Goal: Transaction & Acquisition: Book appointment/travel/reservation

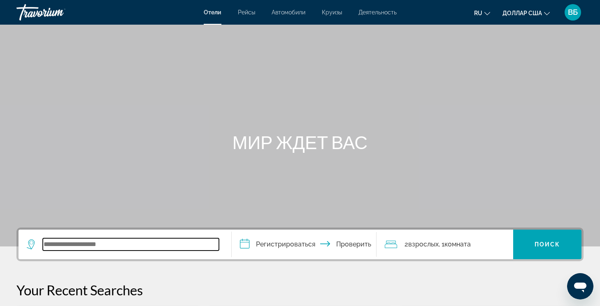
click at [75, 244] on input "Виджет поиска" at bounding box center [131, 245] width 176 height 12
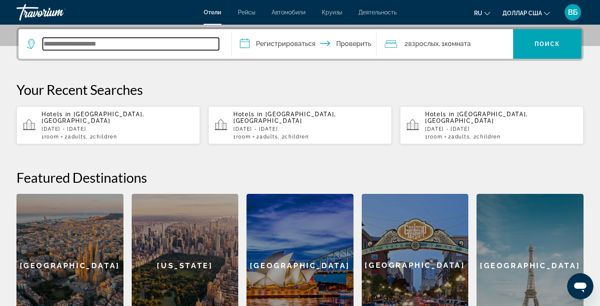
scroll to position [201, 0]
type input "*"
type input "******"
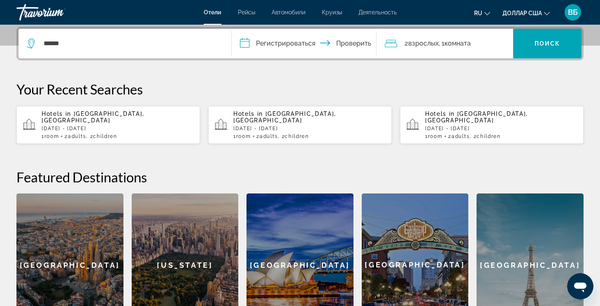
click at [250, 43] on input "**********" at bounding box center [306, 45] width 148 height 32
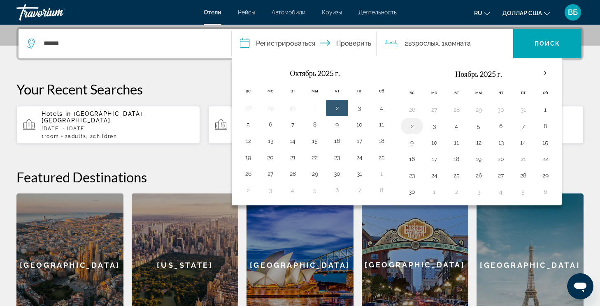
click at [411, 133] on td "2" at bounding box center [412, 126] width 22 height 16
click at [413, 127] on button "2" at bounding box center [411, 126] width 13 height 12
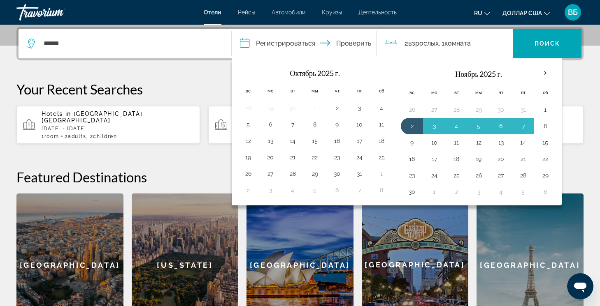
click at [546, 124] on button "8" at bounding box center [544, 126] width 13 height 12
type input "**********"
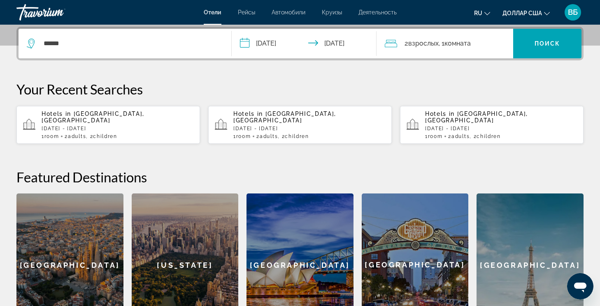
click at [482, 46] on div "2 взрослых Взрослый , 1 комната комнаты" at bounding box center [449, 44] width 128 height 12
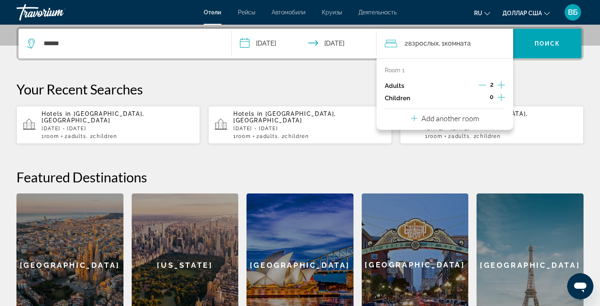
click at [500, 98] on icon "Increment children" at bounding box center [500, 98] width 7 height 10
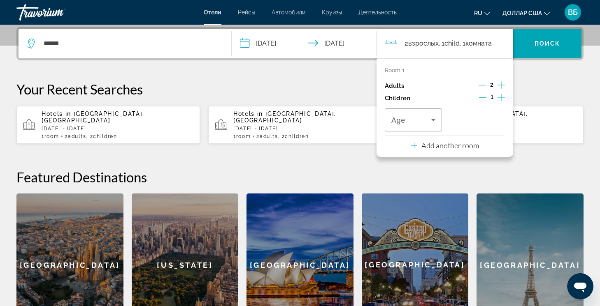
click at [502, 97] on icon "Increment children" at bounding box center [500, 98] width 7 height 10
click at [434, 120] on icon "Travelers: 2 adults, 2 children" at bounding box center [433, 120] width 10 height 10
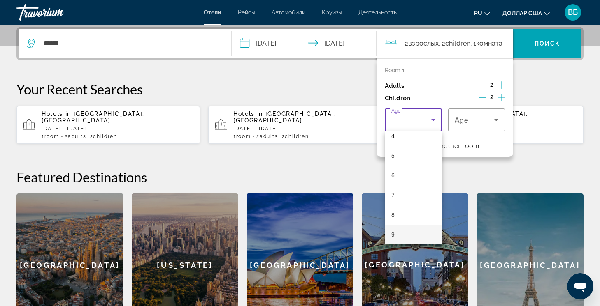
scroll to position [107, 0]
click at [405, 215] on mat-option "9" at bounding box center [413, 215] width 57 height 20
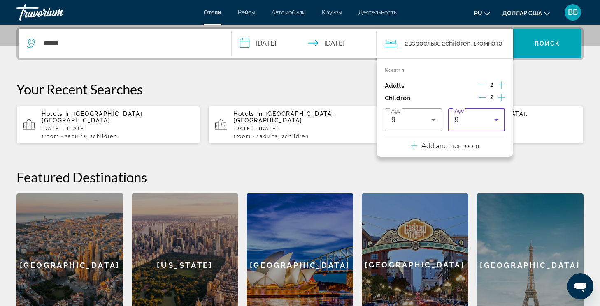
click at [497, 120] on icon "Travelers: 2 adults, 2 children" at bounding box center [496, 120] width 4 height 2
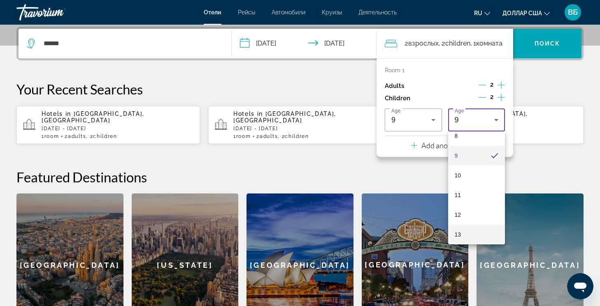
scroll to position [186, 0]
click at [469, 243] on mat-option "14" at bounding box center [476, 235] width 57 height 20
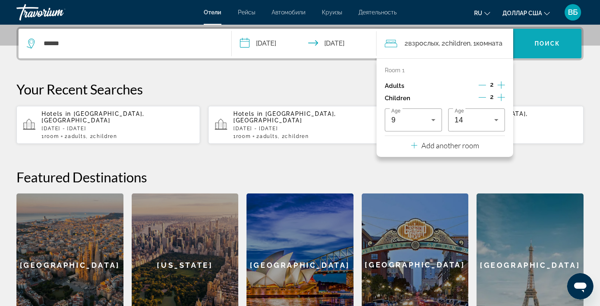
click at [547, 45] on font "Поиск" at bounding box center [547, 43] width 26 height 7
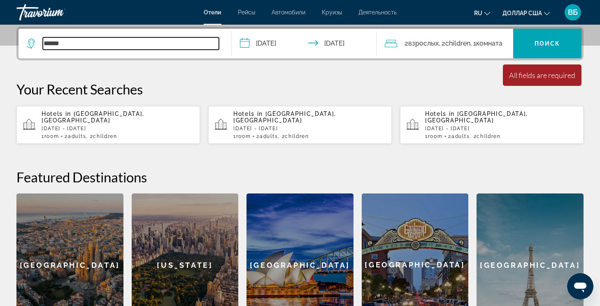
click at [73, 40] on input "******" at bounding box center [131, 43] width 176 height 12
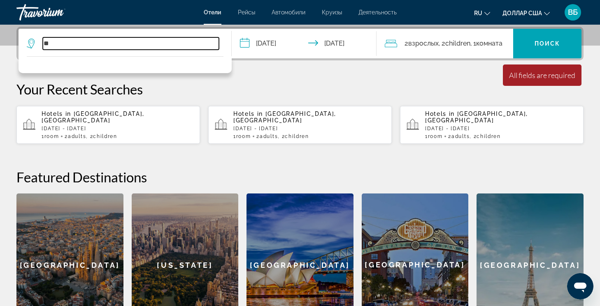
type input "*"
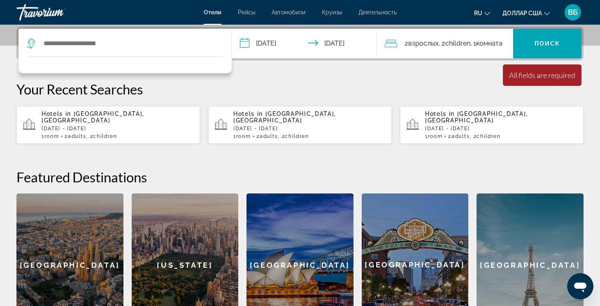
click at [293, 169] on h2 "Featured Destinations" at bounding box center [299, 177] width 567 height 16
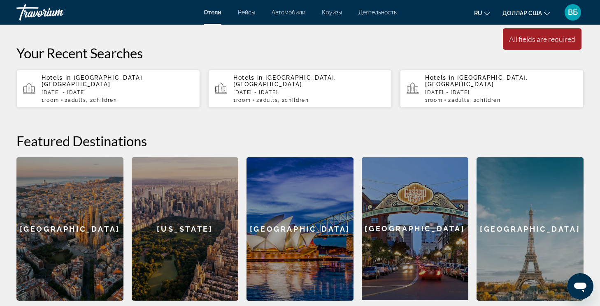
scroll to position [215, 0]
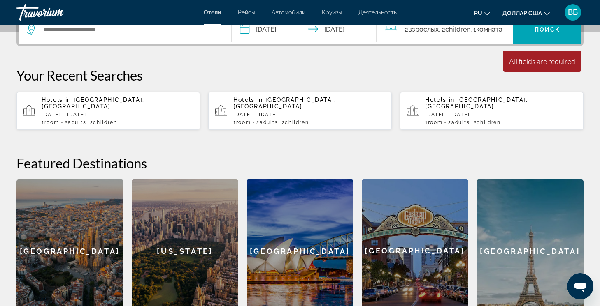
click at [242, 74] on p "Your Recent Searches" at bounding box center [299, 75] width 567 height 16
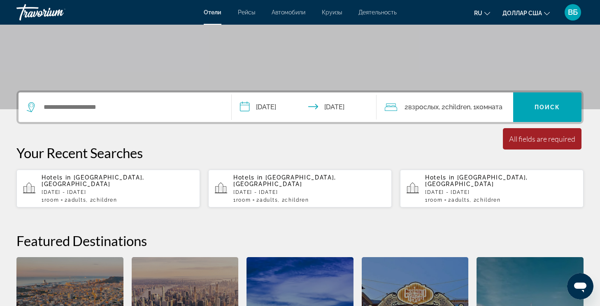
scroll to position [133, 0]
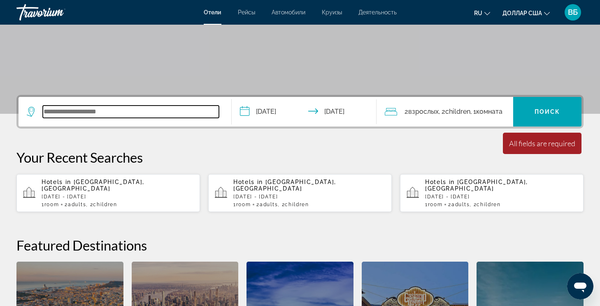
click at [66, 113] on input "Виджет поиска" at bounding box center [131, 112] width 176 height 12
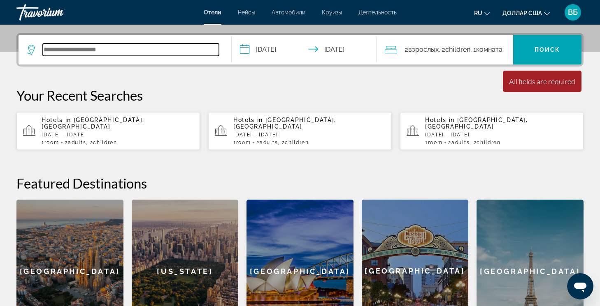
scroll to position [201, 0]
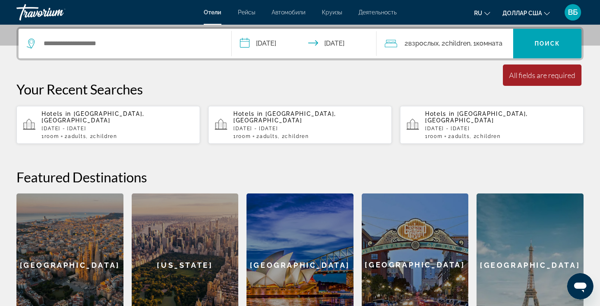
click at [32, 43] on icon "Виджет поиска" at bounding box center [31, 42] width 4 height 4
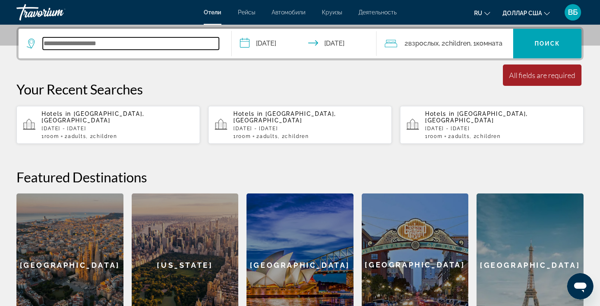
click at [69, 45] on input "Виджет поиска" at bounding box center [131, 43] width 176 height 12
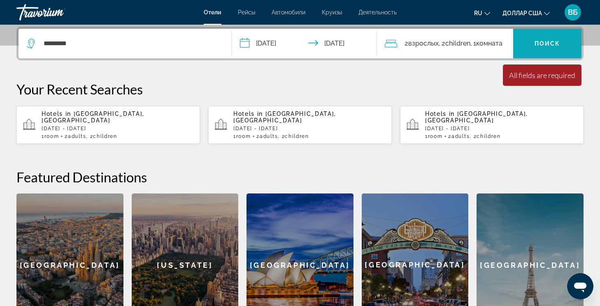
click at [538, 51] on span "Виджет поиска" at bounding box center [547, 44] width 68 height 20
click at [202, 83] on p "Your Recent Searches" at bounding box center [299, 89] width 567 height 16
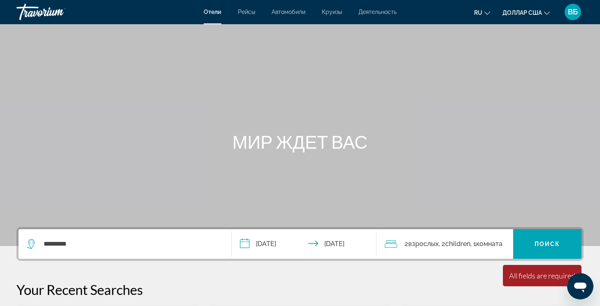
scroll to position [0, 0]
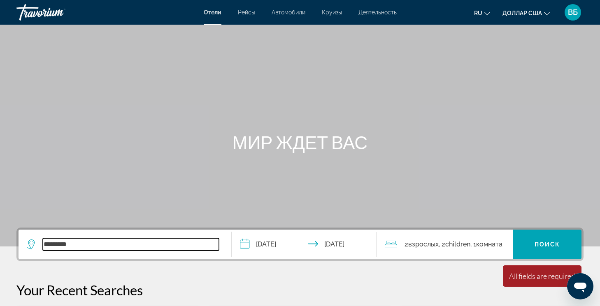
click at [87, 243] on input "*********" at bounding box center [131, 245] width 176 height 12
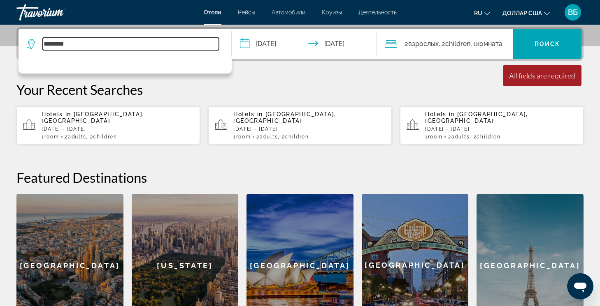
scroll to position [201, 0]
type input "*"
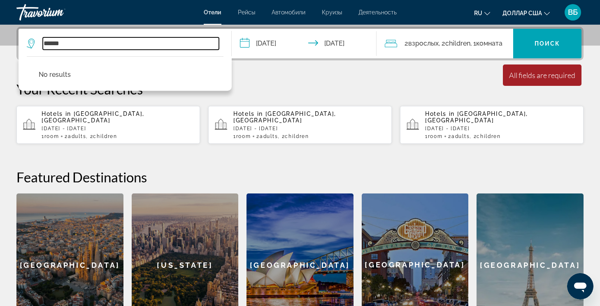
type input "******"
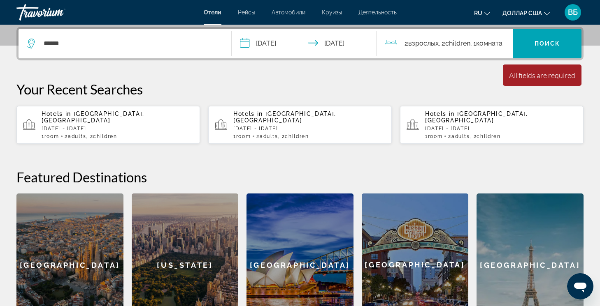
click at [92, 126] on p "[DATE] - [DATE]" at bounding box center [118, 129] width 152 height 6
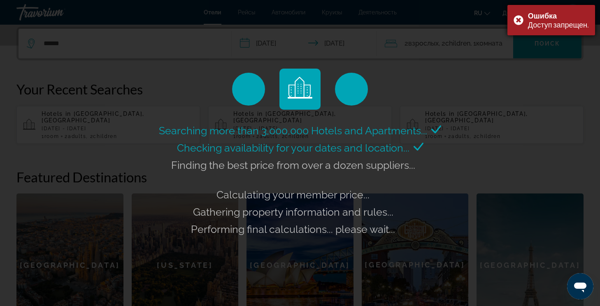
click at [521, 21] on div "Ошибка Доступ запрещен." at bounding box center [551, 20] width 88 height 30
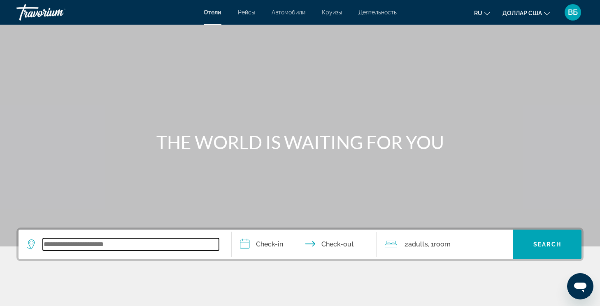
click at [73, 243] on input "Search widget" at bounding box center [131, 245] width 176 height 12
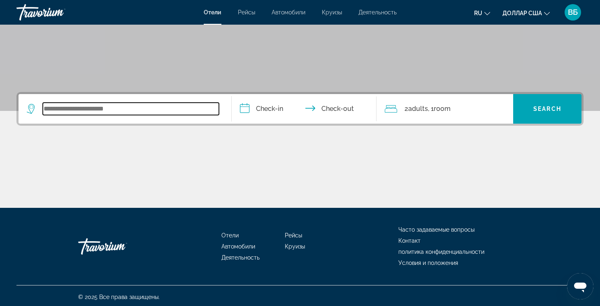
scroll to position [138, 0]
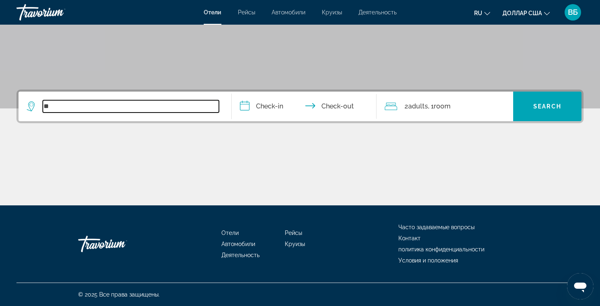
type input "*"
type input "*******"
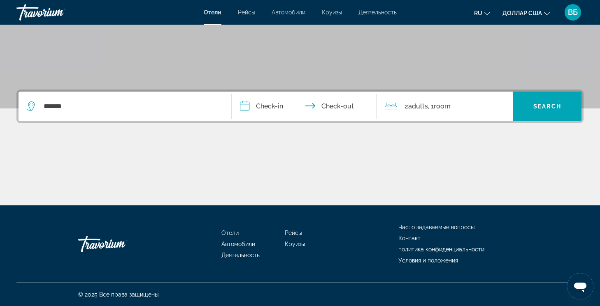
click at [257, 100] on input "**********" at bounding box center [306, 108] width 148 height 32
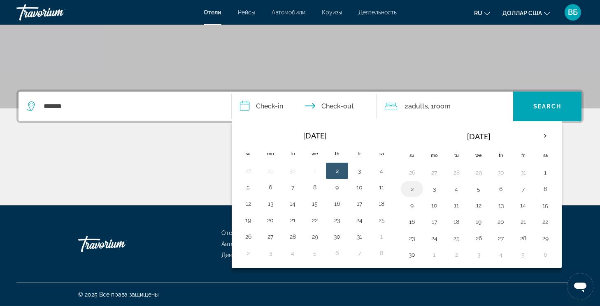
click at [410, 190] on button "2" at bounding box center [411, 189] width 13 height 12
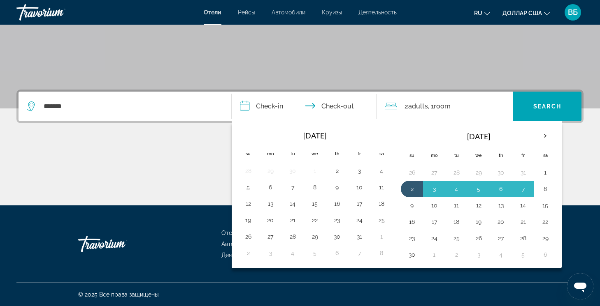
click at [545, 189] on button "8" at bounding box center [544, 189] width 13 height 12
type input "**********"
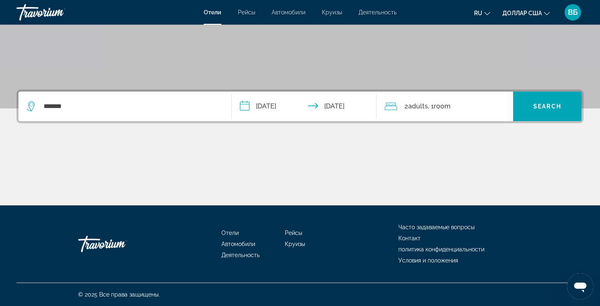
click at [462, 113] on div "2 Adult Adults , 1 Room rooms" at bounding box center [449, 107] width 128 height 30
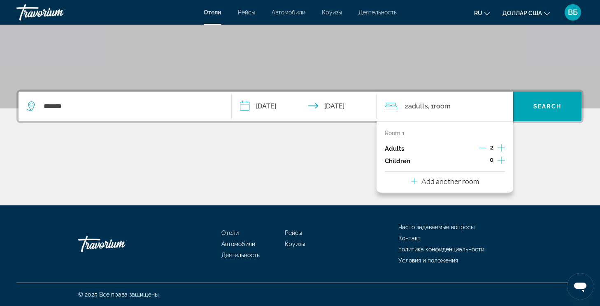
click at [499, 162] on icon "Increment children" at bounding box center [500, 160] width 7 height 10
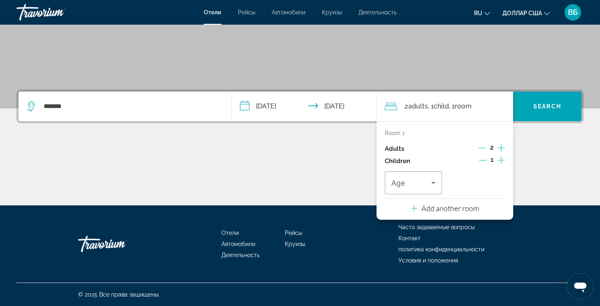
click at [499, 162] on icon "Increment children" at bounding box center [500, 160] width 7 height 10
click at [442, 184] on div "Age Age" at bounding box center [445, 182] width 120 height 23
click at [436, 184] on icon "Travelers: 2 adults, 2 children" at bounding box center [433, 183] width 10 height 10
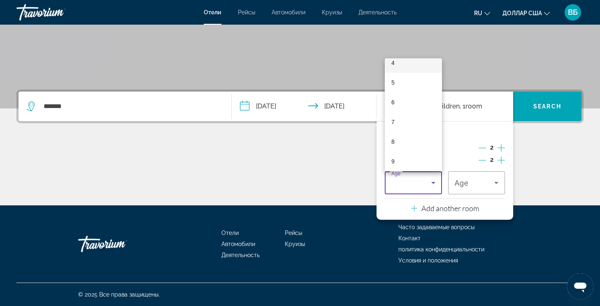
scroll to position [107, 0]
click at [419, 145] on mat-option "9" at bounding box center [413, 142] width 57 height 20
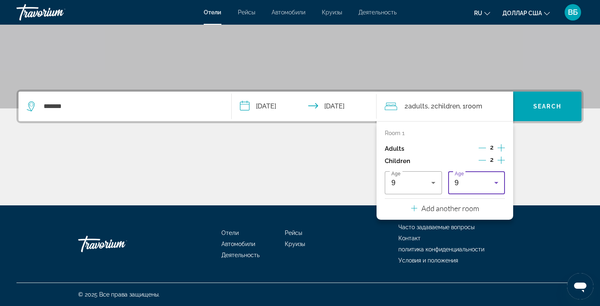
click at [491, 185] on div "9" at bounding box center [476, 183] width 44 height 10
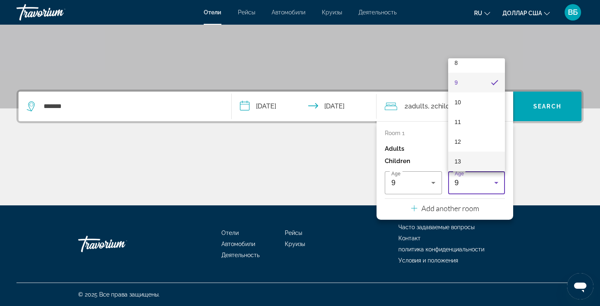
scroll to position [186, 0]
click at [483, 162] on mat-option "14" at bounding box center [476, 162] width 57 height 20
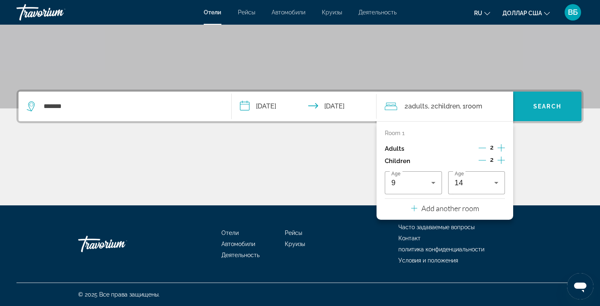
click at [554, 104] on span "Search" at bounding box center [547, 106] width 28 height 7
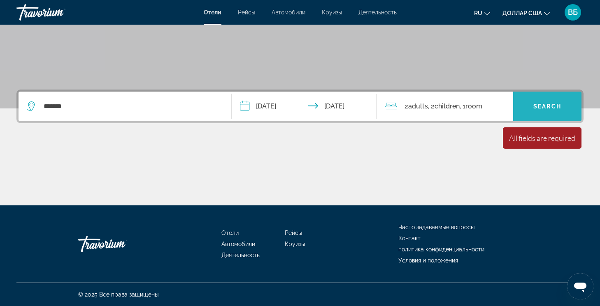
click at [554, 104] on span "Search" at bounding box center [547, 106] width 28 height 7
click at [102, 114] on div "*******" at bounding box center [125, 107] width 196 height 30
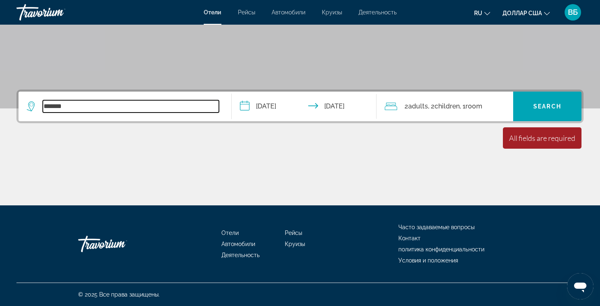
click at [97, 109] on input "*******" at bounding box center [131, 106] width 176 height 12
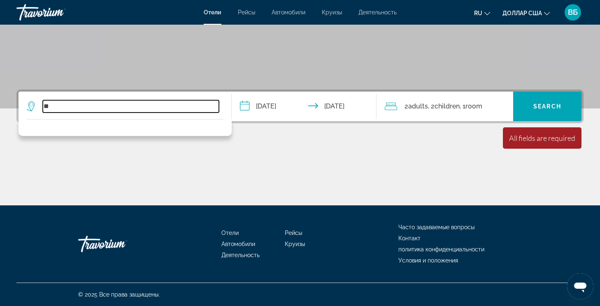
type input "*"
click at [95, 107] on input "Search widget" at bounding box center [131, 106] width 176 height 12
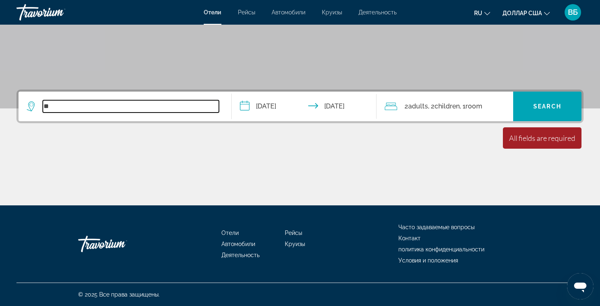
type input "*"
type input "****"
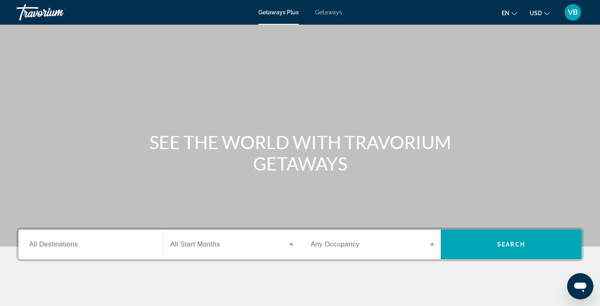
click at [136, 276] on div "Destination All Destinations Start Month All Start Months Occupancy Any Occupan…" at bounding box center [300, 286] width 600 height 116
click at [97, 246] on input "Destination All Destinations" at bounding box center [90, 245] width 123 height 10
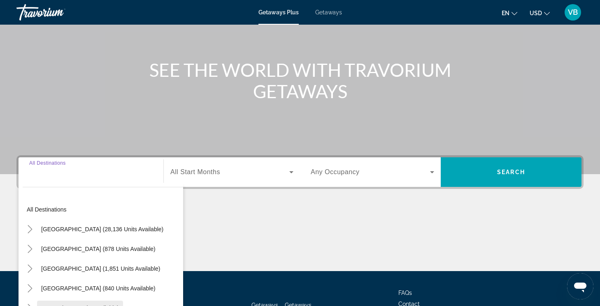
scroll to position [56, 0]
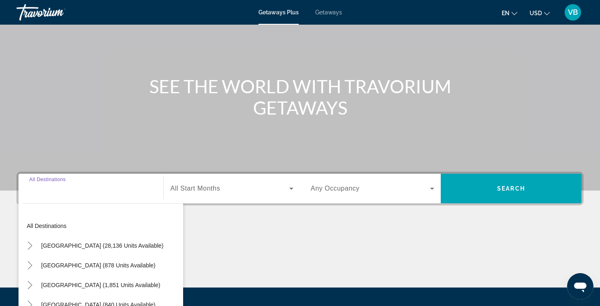
click at [60, 192] on input "Destination All Destinations" at bounding box center [90, 189] width 123 height 10
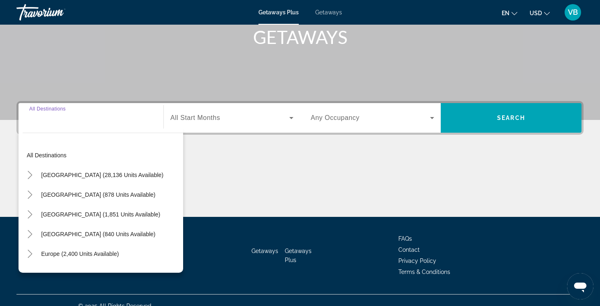
scroll to position [138, 0]
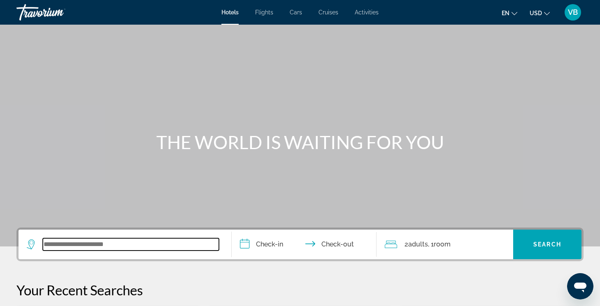
click at [59, 241] on input "Search widget" at bounding box center [131, 245] width 176 height 12
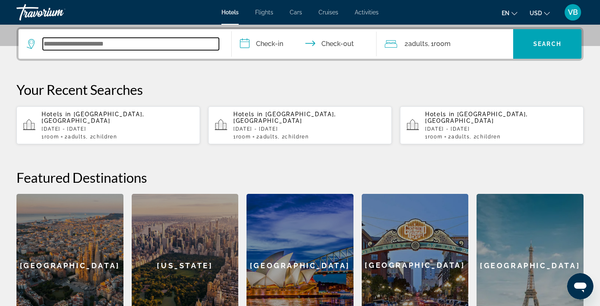
scroll to position [201, 0]
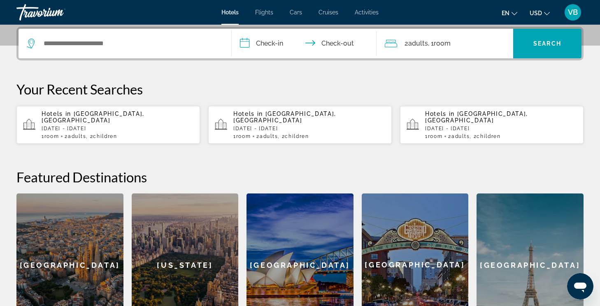
click at [170, 169] on h2 "Featured Destinations" at bounding box center [299, 177] width 567 height 16
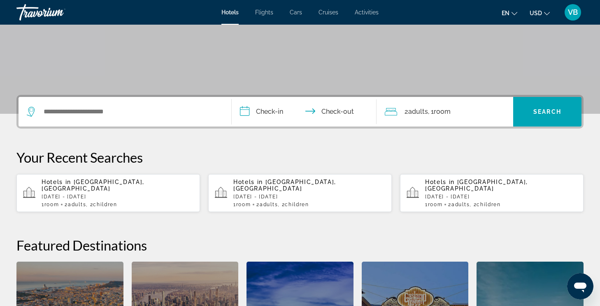
scroll to position [116, 0]
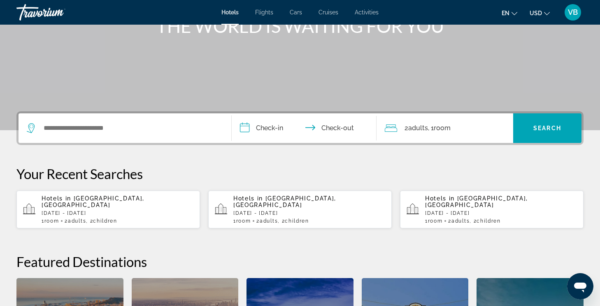
click at [95, 139] on div "Search widget" at bounding box center [125, 129] width 196 height 30
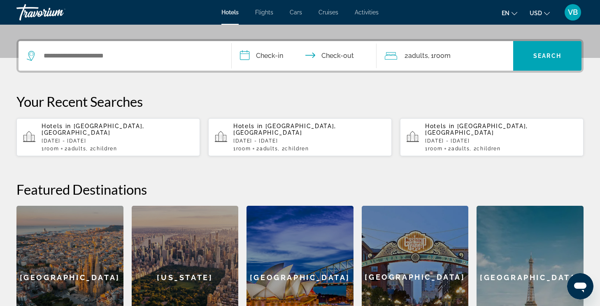
scroll to position [201, 0]
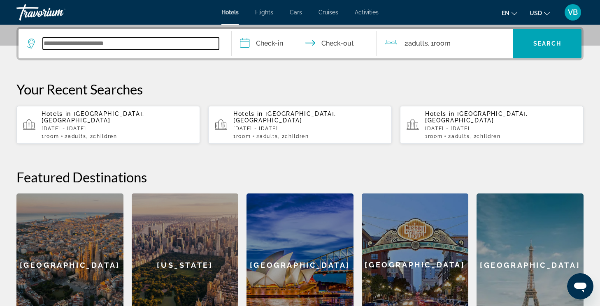
click at [79, 42] on input "Search widget" at bounding box center [131, 43] width 176 height 12
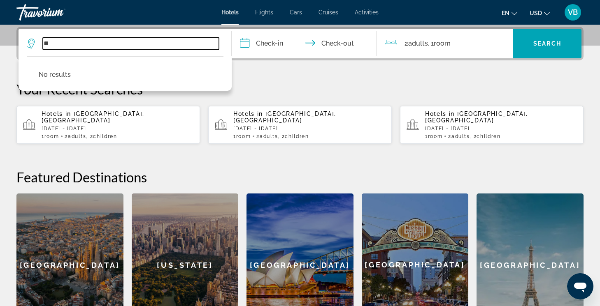
type input "*"
click at [64, 48] on input "Search widget" at bounding box center [131, 43] width 176 height 12
type input "*******"
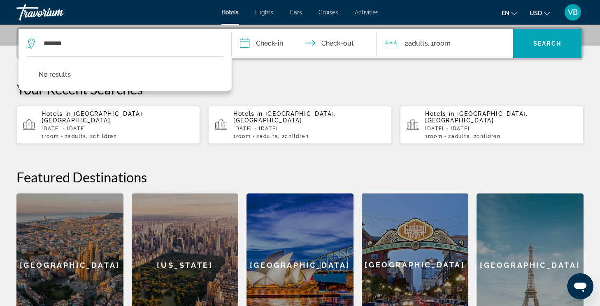
click at [510, 13] on button "en English Español Français Italiano Português русский" at bounding box center [509, 13] width 16 height 12
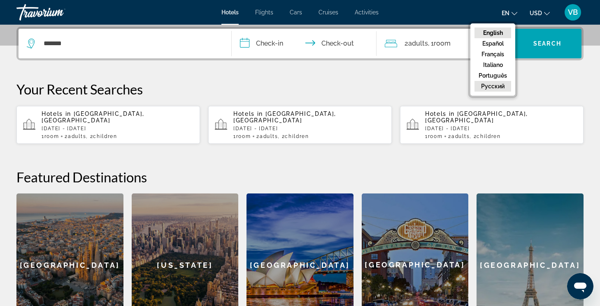
click at [489, 84] on button "русский" at bounding box center [492, 86] width 37 height 11
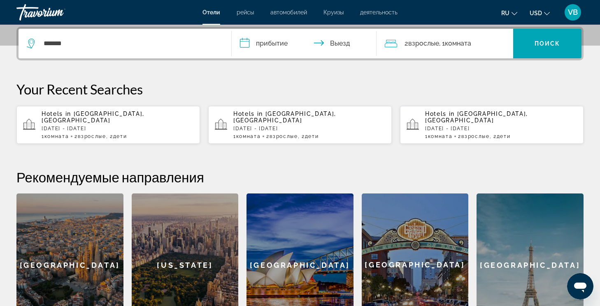
click at [274, 45] on input "**********" at bounding box center [306, 45] width 148 height 32
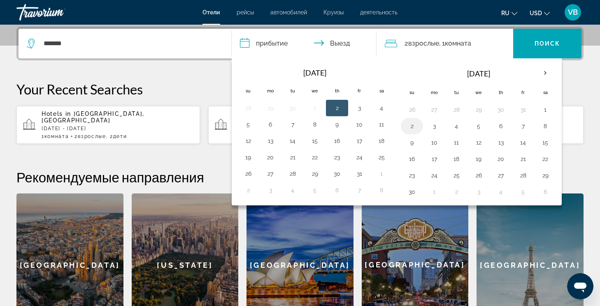
click at [415, 126] on button "2" at bounding box center [411, 126] width 13 height 12
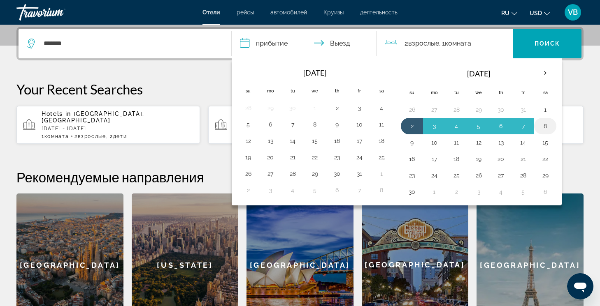
click at [542, 127] on button "8" at bounding box center [544, 126] width 13 height 12
type input "**********"
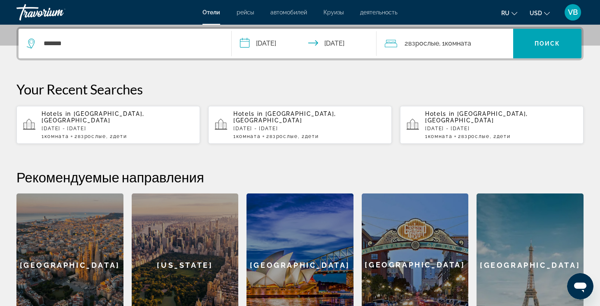
click at [471, 37] on div "2 Взрослый Взрослые , 1 Комната номера" at bounding box center [449, 44] width 128 height 30
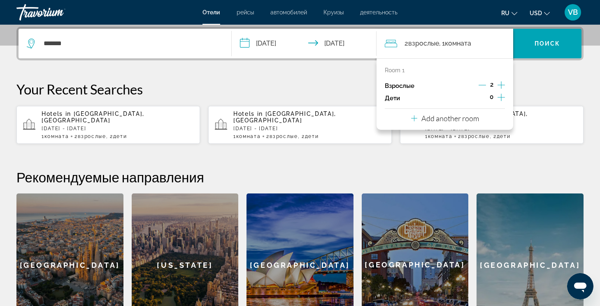
click at [498, 100] on icon "Increment children" at bounding box center [500, 98] width 7 height 10
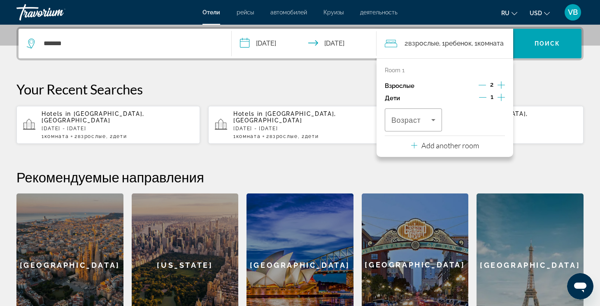
click at [500, 101] on icon "Increment children" at bounding box center [500, 98] width 7 height 10
click at [436, 122] on icon "Travelers: 2 adults, 2 children" at bounding box center [433, 120] width 10 height 10
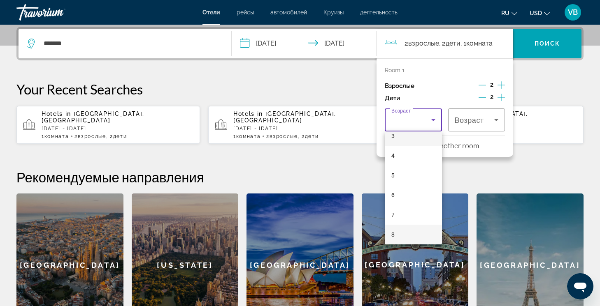
scroll to position [107, 0]
click at [410, 212] on mat-option "9" at bounding box center [413, 215] width 57 height 20
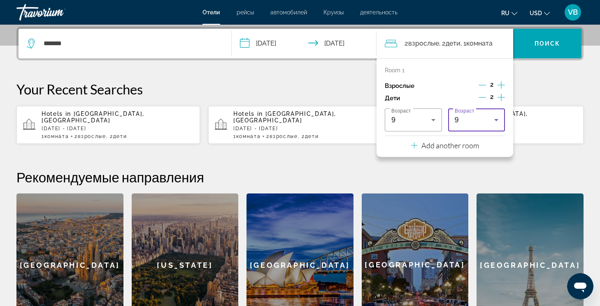
click at [489, 127] on div "9" at bounding box center [476, 120] width 44 height 23
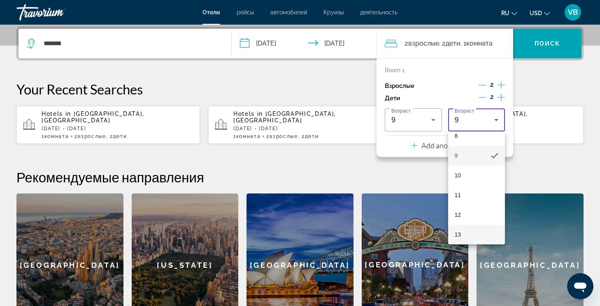
scroll to position [186, 0]
click at [460, 233] on span "14" at bounding box center [457, 235] width 7 height 10
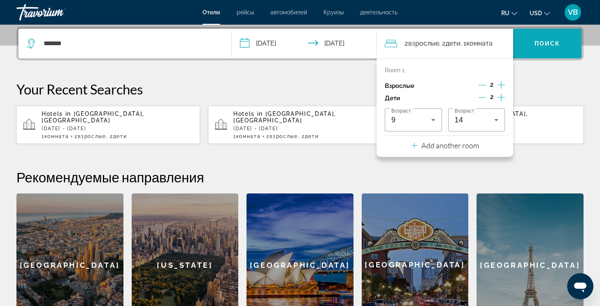
click at [548, 38] on span "Search widget" at bounding box center [547, 44] width 68 height 20
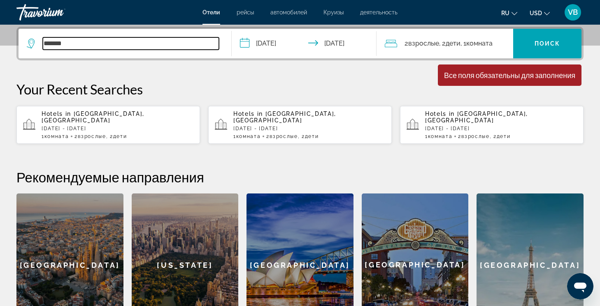
click at [133, 41] on input "*******" at bounding box center [131, 43] width 176 height 12
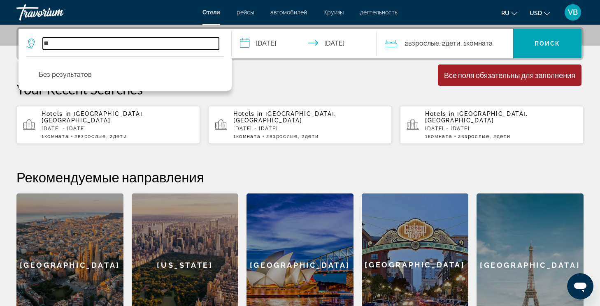
type input "*"
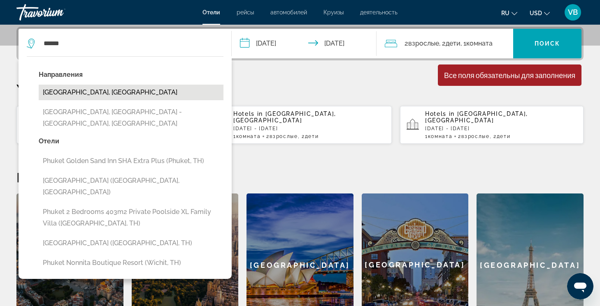
click at [130, 93] on button "[GEOGRAPHIC_DATA], [GEOGRAPHIC_DATA]" at bounding box center [131, 93] width 185 height 16
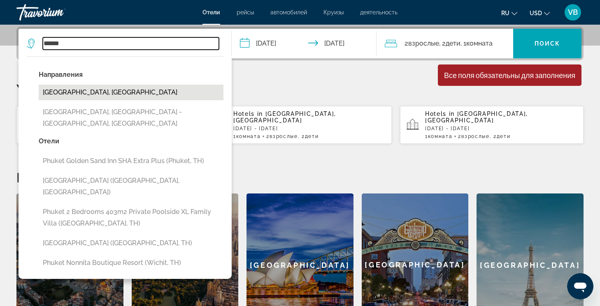
type input "**********"
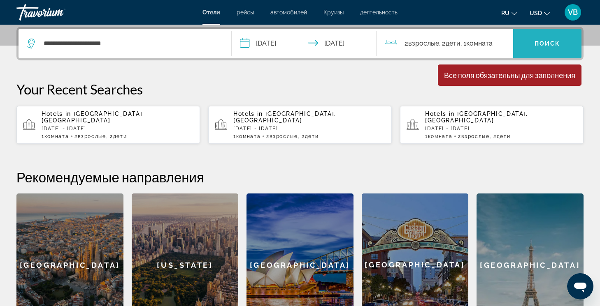
click at [531, 52] on span "Search widget" at bounding box center [547, 44] width 68 height 20
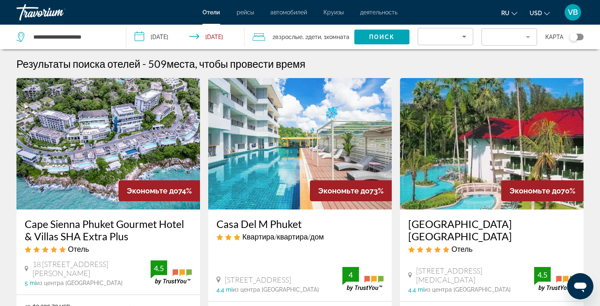
click at [395, 239] on app-hotels-search-item "Экономьте до 73% Casa Del M Phuket Квартира/квартира/дом 14 8 Soi Prabaramee [S…" at bounding box center [300, 234] width 192 height 313
click at [99, 37] on input "**********" at bounding box center [72, 37] width 81 height 12
type input "*"
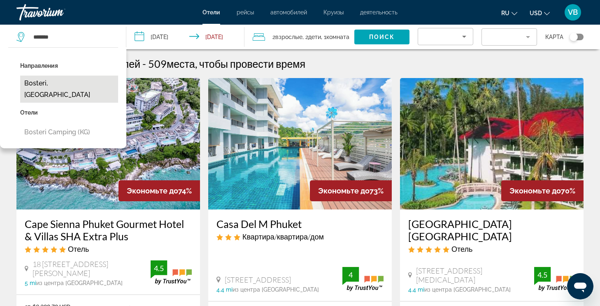
click at [89, 81] on button "Bosteri, [GEOGRAPHIC_DATA]" at bounding box center [69, 89] width 98 height 27
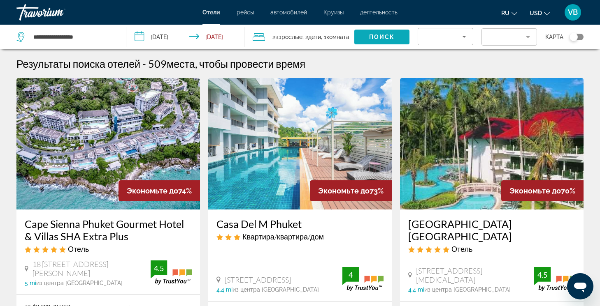
click at [376, 35] on span "Поиск" at bounding box center [382, 37] width 26 height 7
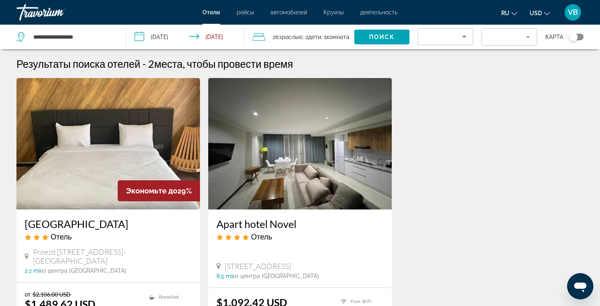
click at [475, 114] on div "Экономьте до 29% [GEOGRAPHIC_DATA] Отель Proezd Pansionatnaya 1 1A 30B, Cholpon…" at bounding box center [299, 233] width 575 height 310
click at [99, 38] on input "**********" at bounding box center [72, 37] width 81 height 12
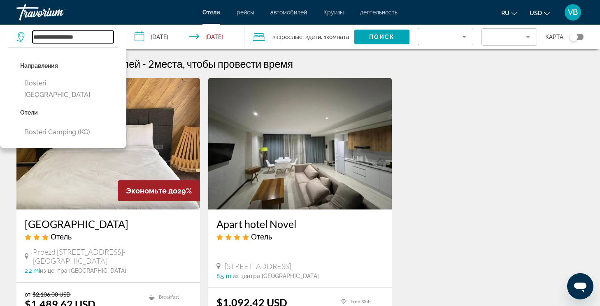
click at [55, 39] on input "**********" at bounding box center [72, 37] width 81 height 12
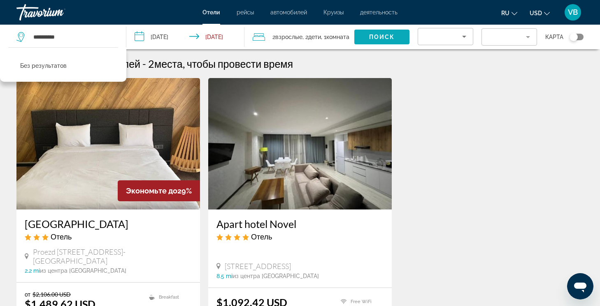
click at [374, 37] on span "Поиск" at bounding box center [382, 37] width 26 height 7
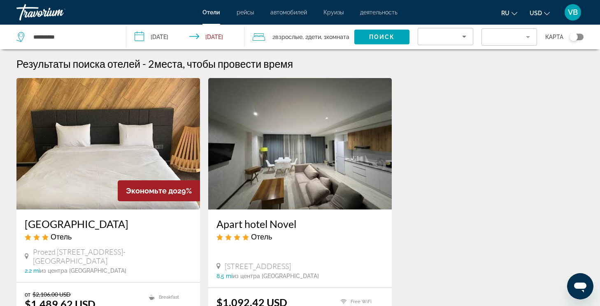
click at [444, 155] on div "Экономьте до 29% [GEOGRAPHIC_DATA] Отель Proezd Pansionatnaya 1 1A 30B, Cholpon…" at bounding box center [299, 233] width 575 height 310
click at [73, 36] on input "**********" at bounding box center [72, 37] width 81 height 12
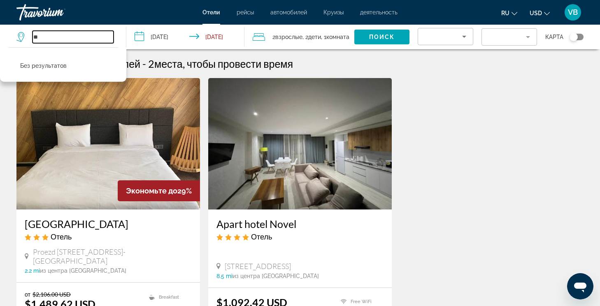
type input "*"
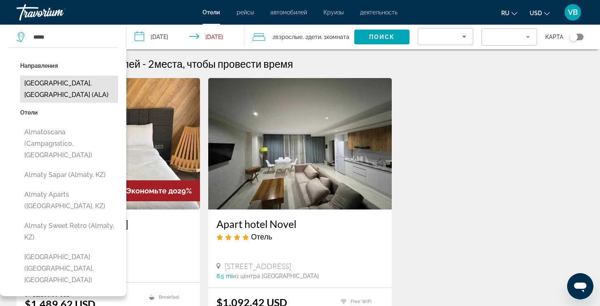
click at [67, 81] on button "[GEOGRAPHIC_DATA], [GEOGRAPHIC_DATA] (ALA)" at bounding box center [69, 89] width 98 height 27
type input "**********"
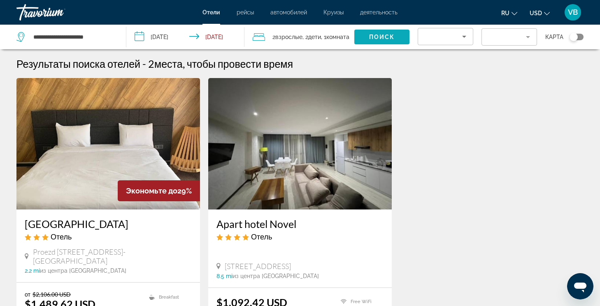
click at [380, 41] on span "Search widget" at bounding box center [381, 37] width 55 height 20
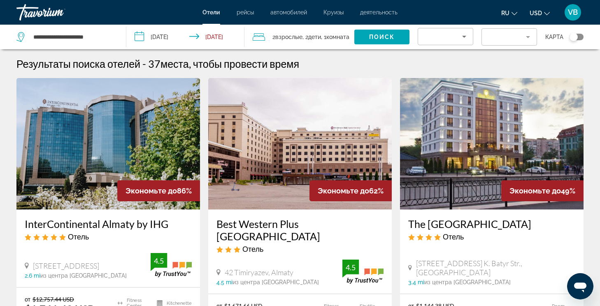
click at [368, 232] on h3 "Best Western Plus [GEOGRAPHIC_DATA]" at bounding box center [299, 230] width 167 height 25
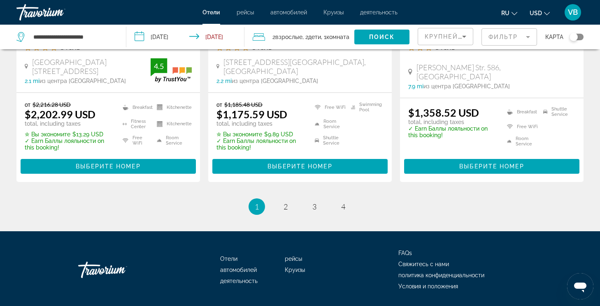
scroll to position [1151, 0]
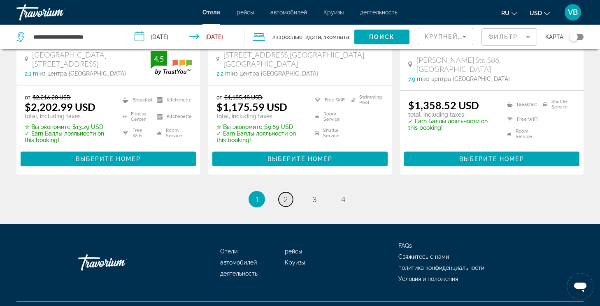
click at [287, 195] on span "2" at bounding box center [285, 199] width 4 height 9
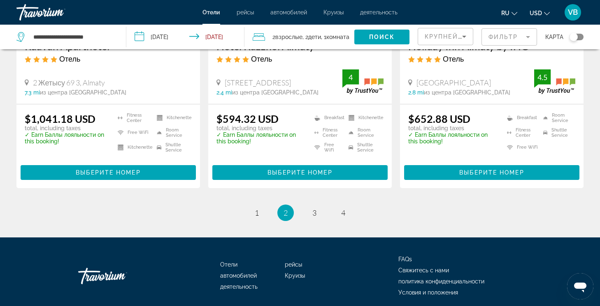
scroll to position [1107, 0]
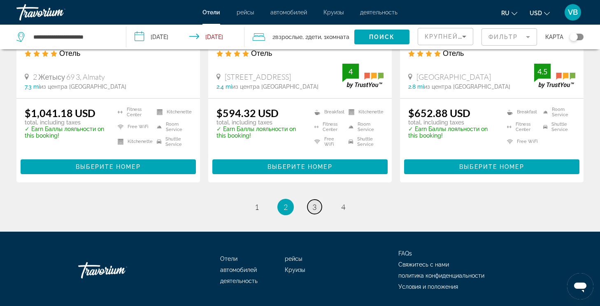
click at [313, 203] on span "3" at bounding box center [314, 207] width 4 height 9
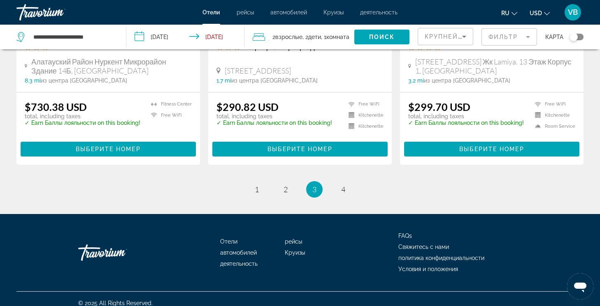
scroll to position [1102, 0]
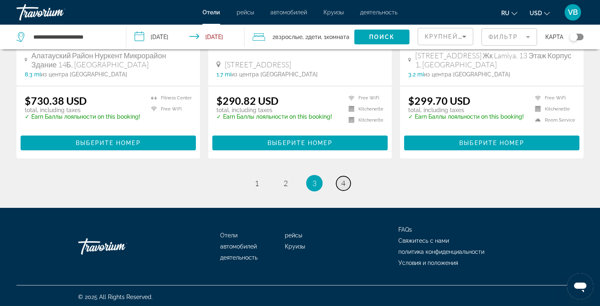
click at [347, 182] on link "page 4" at bounding box center [343, 183] width 14 height 14
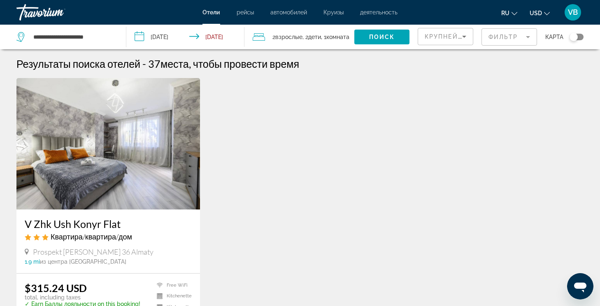
click at [296, 153] on div "V Zhk Ush Konyr Flat Квартира/квартира/дом Prospekt [PERSON_NAME] 36 Almaty 1.9…" at bounding box center [299, 220] width 575 height 285
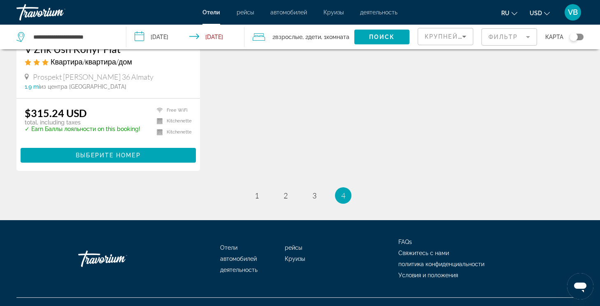
scroll to position [181, 0]
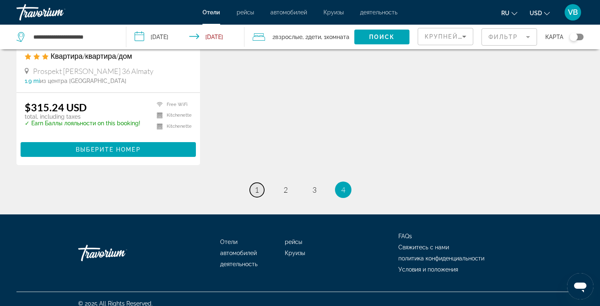
click at [256, 190] on span "1" at bounding box center [257, 189] width 4 height 9
